Goal: Information Seeking & Learning: Learn about a topic

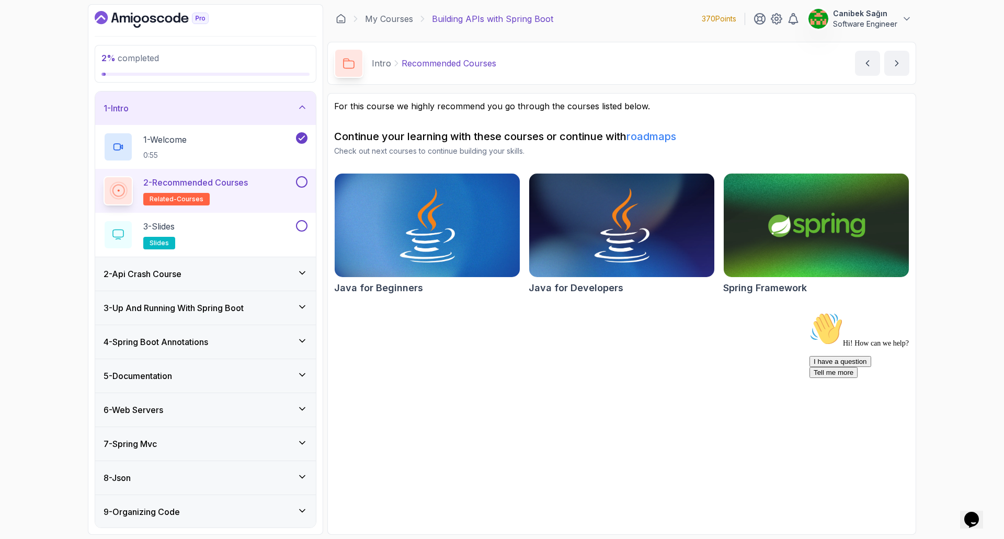
click at [288, 185] on div "2 - Recommended Courses related-courses" at bounding box center [199, 190] width 190 height 29
click at [302, 180] on button at bounding box center [302, 182] width 12 height 12
click at [295, 223] on div at bounding box center [301, 226] width 14 height 12
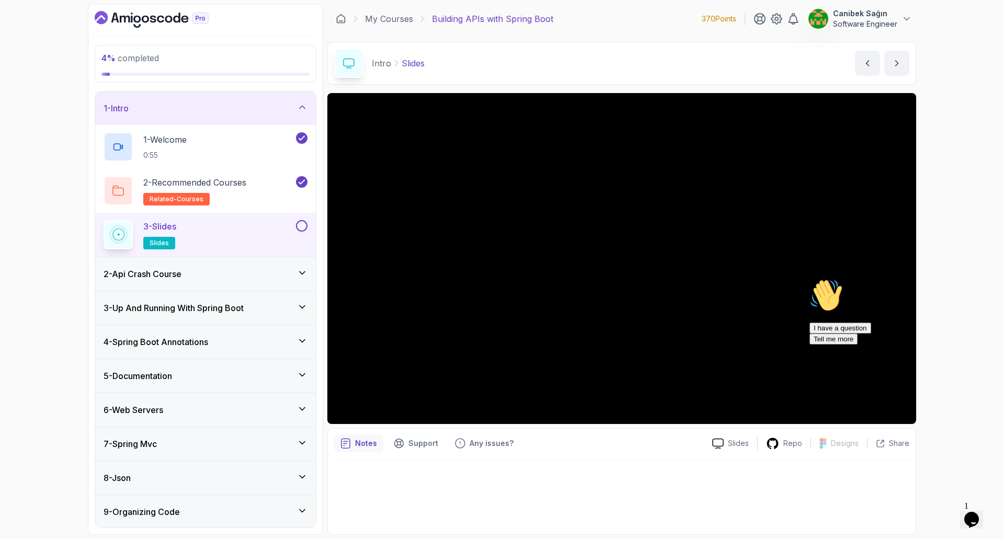
click at [989, 345] on div "Hi! How can we help? I have a question Tell me more" at bounding box center [903, 312] width 188 height 66
click at [809, 279] on icon "Chat attention grabber" at bounding box center [809, 279] width 0 height 0
click at [292, 233] on div "3 - Slides slides" at bounding box center [199, 234] width 190 height 29
click at [301, 230] on button at bounding box center [302, 226] width 12 height 12
click at [297, 270] on icon at bounding box center [302, 273] width 10 height 10
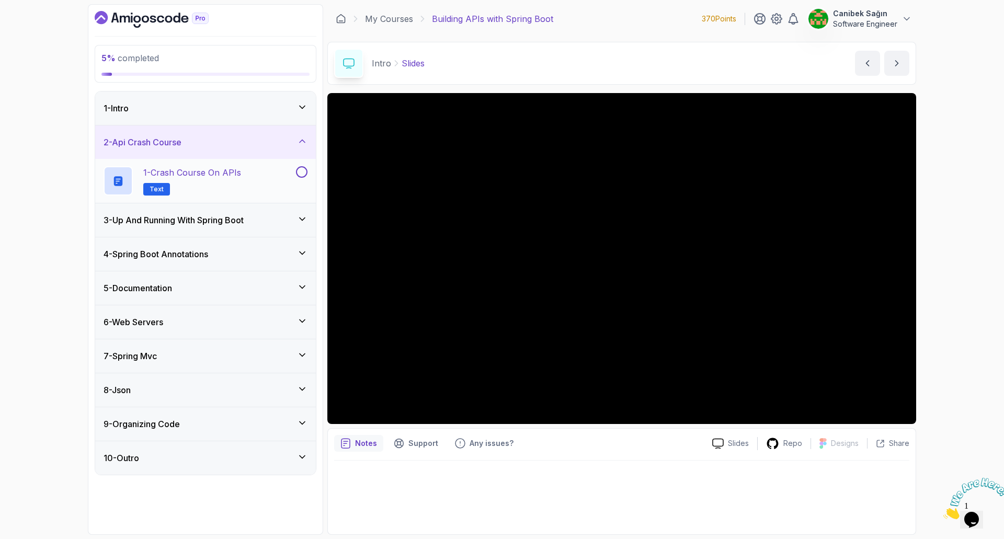
click at [251, 182] on div "1 - Crash Course on APIs Text" at bounding box center [199, 180] width 190 height 29
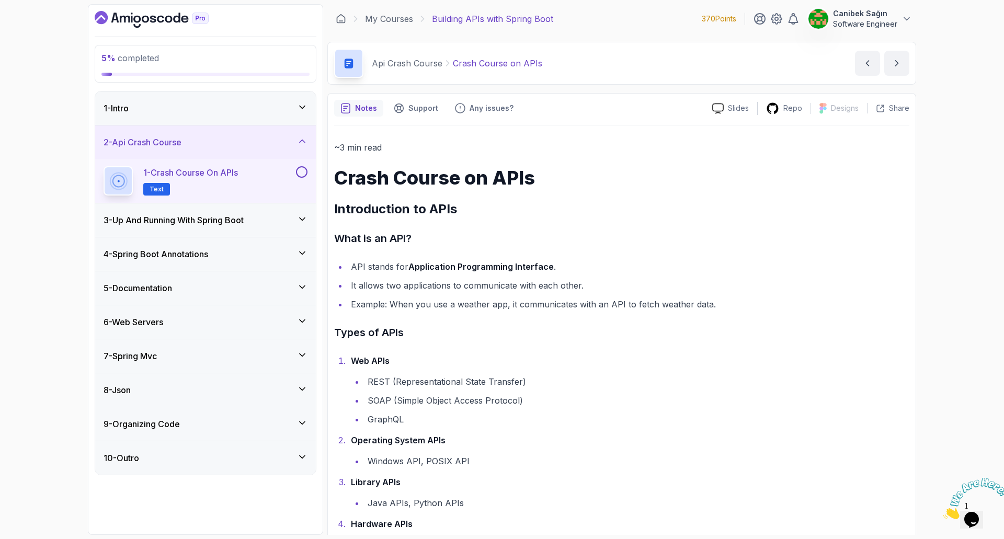
click at [289, 213] on div "3 - Up And Running With Spring Boot" at bounding box center [205, 219] width 221 height 33
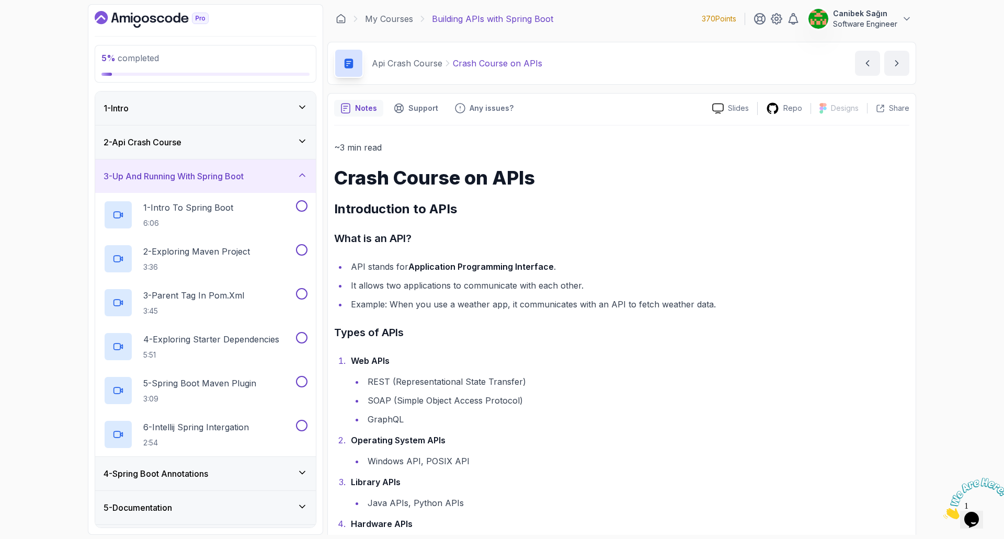
click at [256, 140] on div "2 - Api Crash Course" at bounding box center [206, 142] width 204 height 13
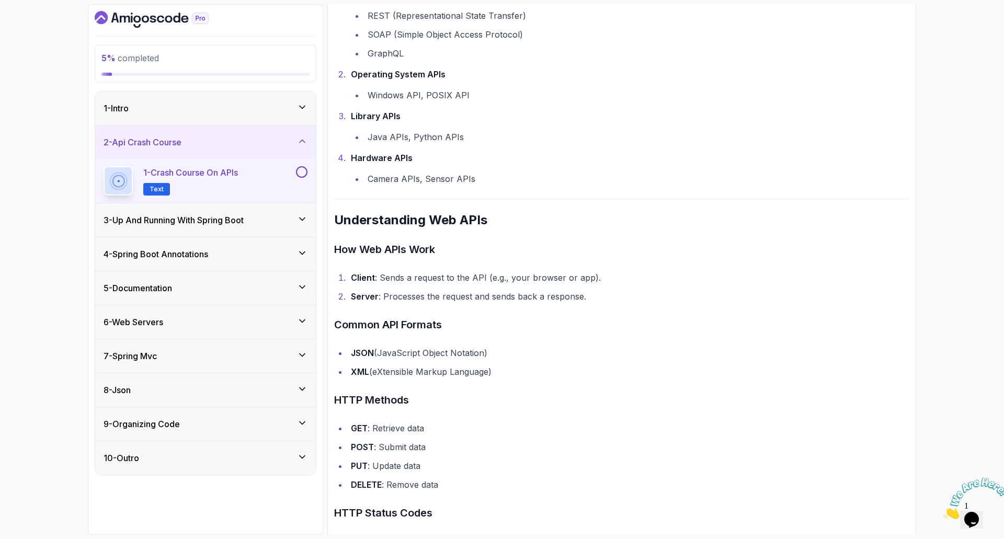
scroll to position [575, 0]
